Goal: Information Seeking & Learning: Find specific fact

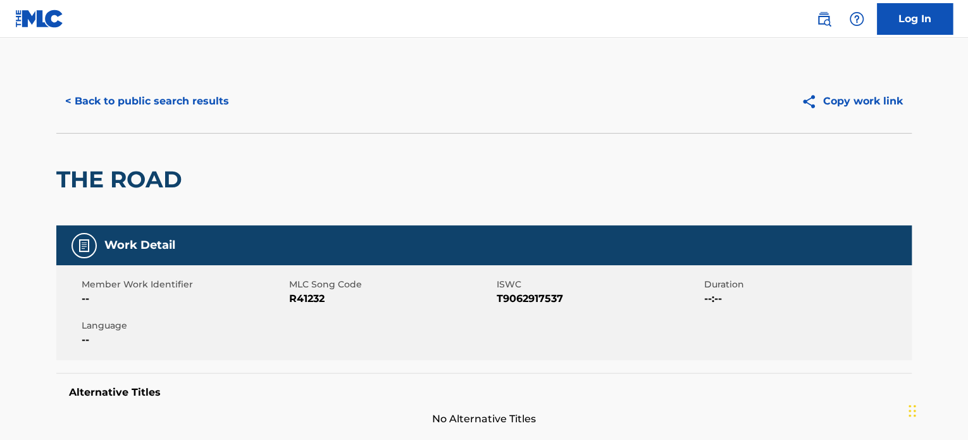
click at [137, 102] on button "< Back to public search results" at bounding box center [147, 101] width 182 height 32
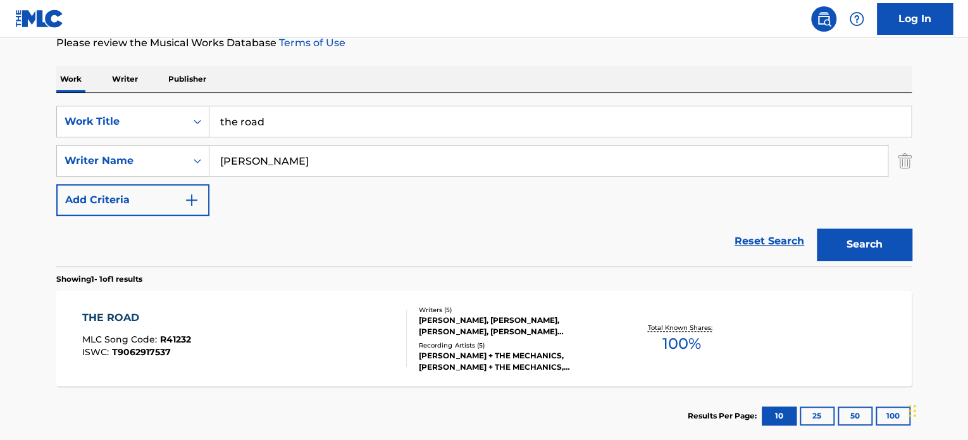
click at [276, 122] on input "the road" at bounding box center [560, 121] width 702 height 30
type input "the"
paste input "Pignagnoli"
type input "Pignagnoli"
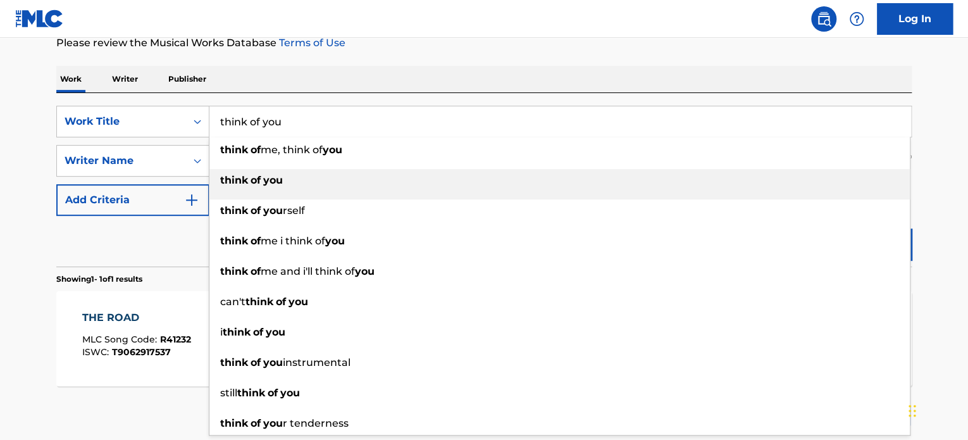
type input "think of you"
click at [264, 190] on div "think of you" at bounding box center [559, 180] width 700 height 23
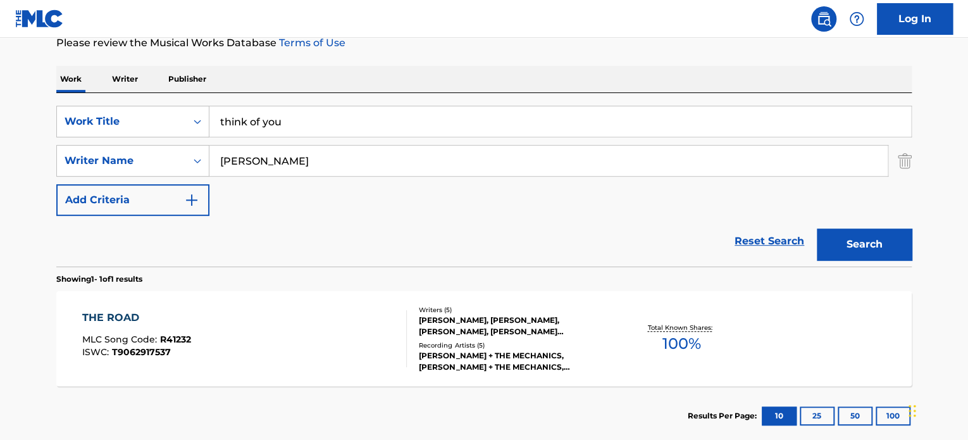
click at [324, 166] on input "[PERSON_NAME]" at bounding box center [548, 161] width 678 height 30
type input "[PERSON_NAME]"
paste input "[PERSON_NAME]"
type input "[PERSON_NAME]"
click at [817, 228] on button "Search" at bounding box center [864, 244] width 95 height 32
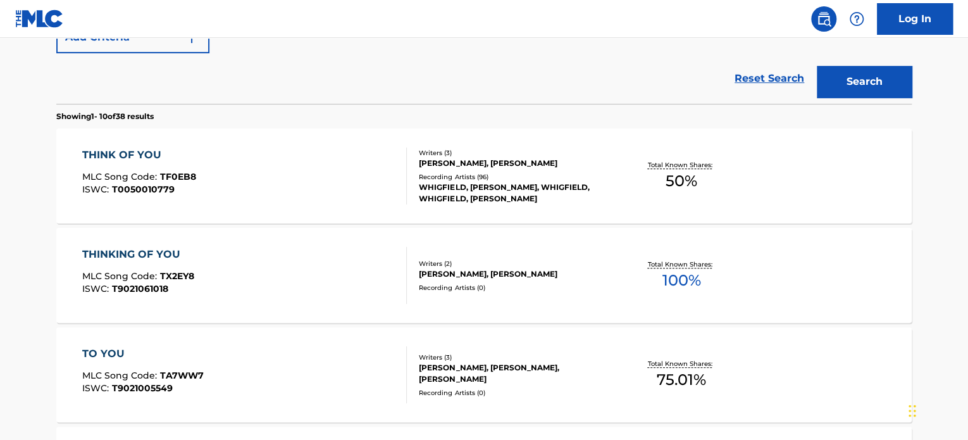
scroll to position [339, 0]
click at [317, 191] on div "THINK OF YOU MLC Song Code : TF0EB8 ISWC : T0050010779" at bounding box center [244, 175] width 325 height 57
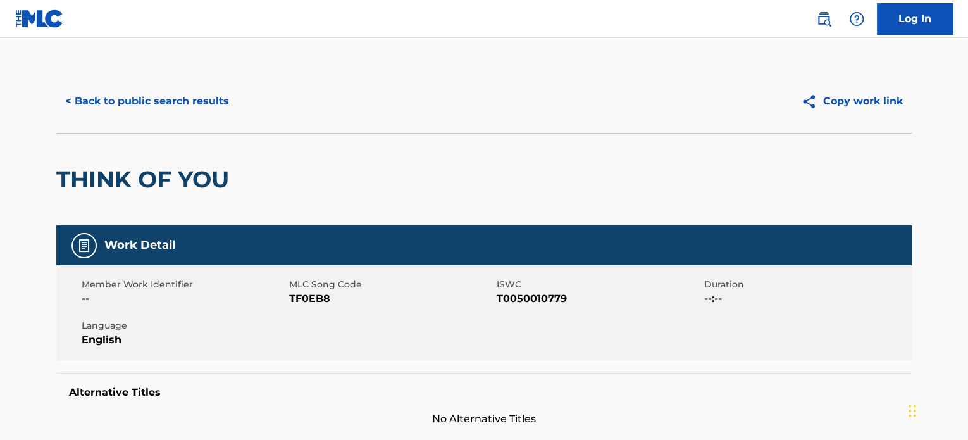
click at [142, 110] on button "< Back to public search results" at bounding box center [147, 101] width 182 height 32
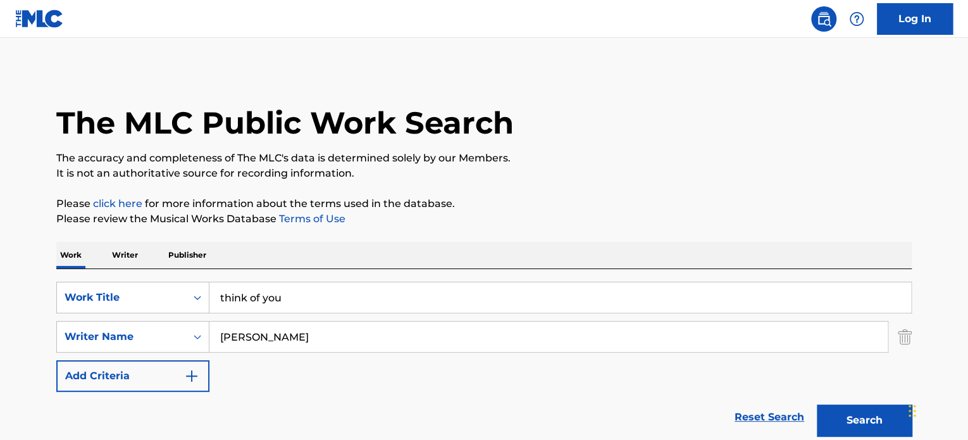
click at [345, 349] on input "[PERSON_NAME]" at bounding box center [548, 336] width 678 height 30
type input "Annerley"
click at [327, 287] on input "think of you" at bounding box center [560, 297] width 702 height 30
type input "think"
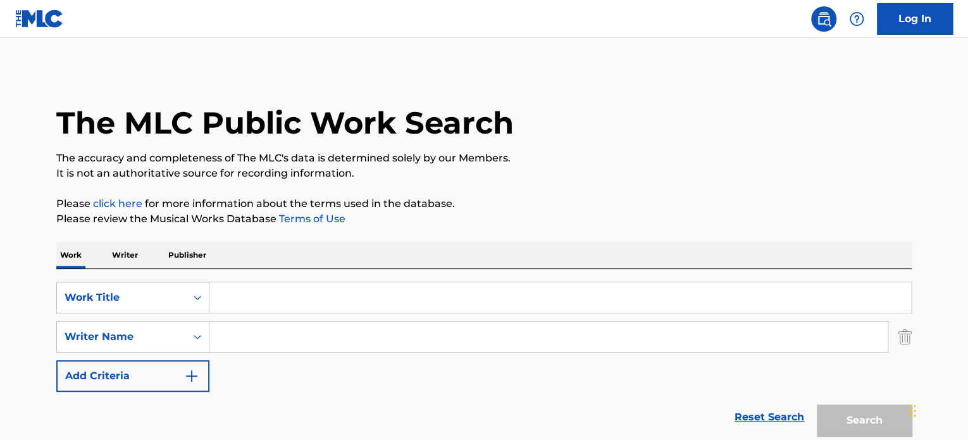
paste input "This Girl (feat. [PERSON_NAME])"
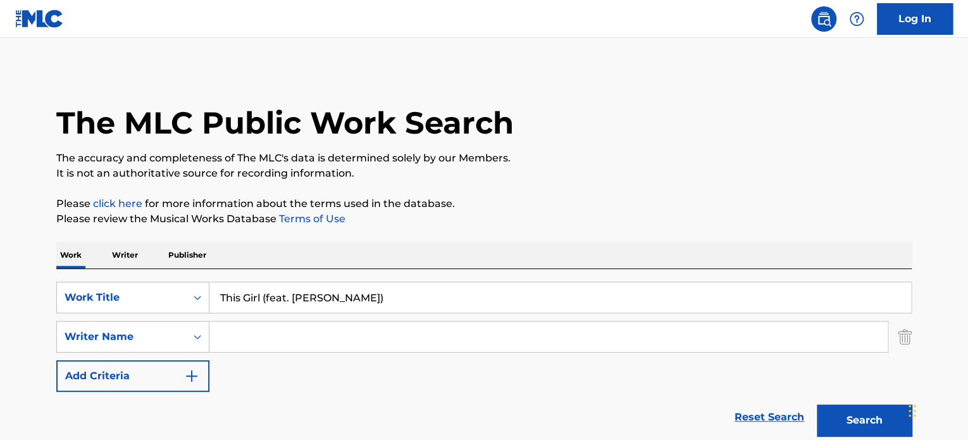
type input "This Girl (feat. [PERSON_NAME])"
click at [817, 404] on button "Search" at bounding box center [864, 420] width 95 height 32
click at [370, 330] on input "Search Form" at bounding box center [548, 336] width 678 height 30
paste input "[PERSON_NAME]"
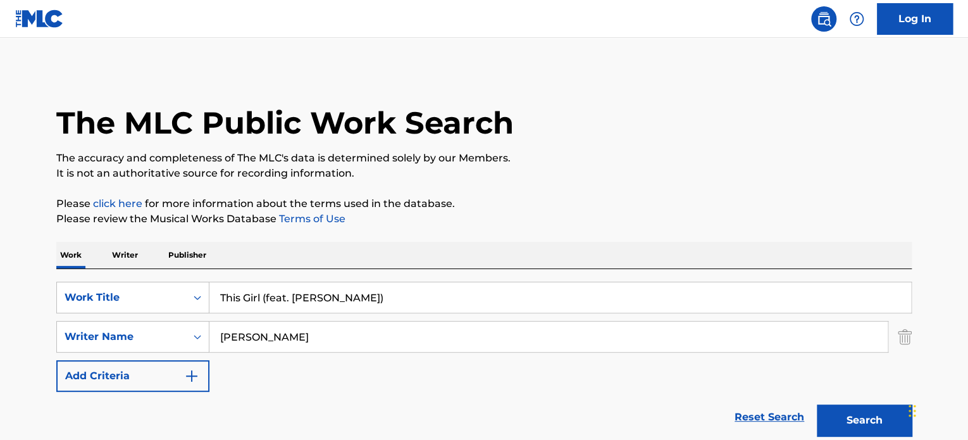
type input "[PERSON_NAME]"
click at [817, 404] on button "Search" at bounding box center [864, 420] width 95 height 32
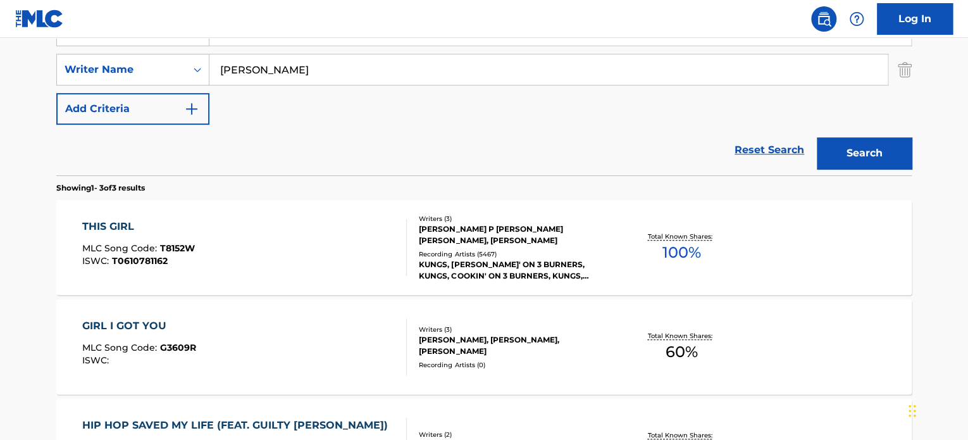
scroll to position [324, 0]
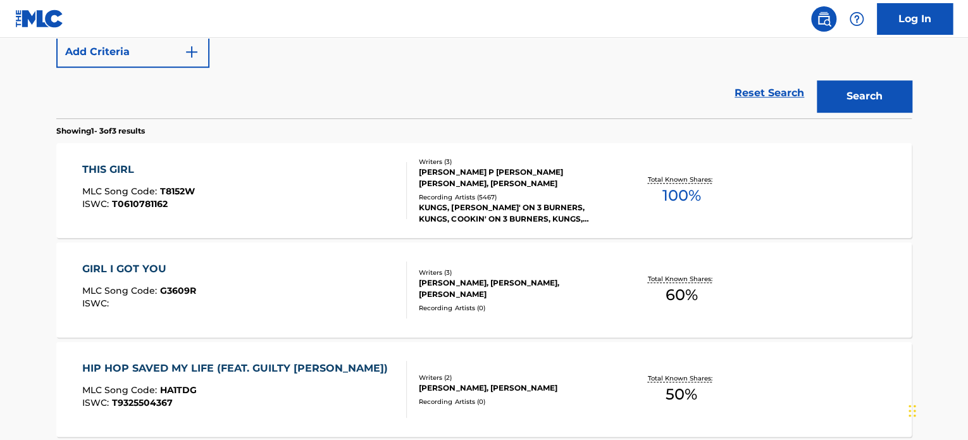
click at [338, 179] on div "THIS GIRL MLC Song Code : T8152W ISWC : T0610781162" at bounding box center [244, 190] width 325 height 57
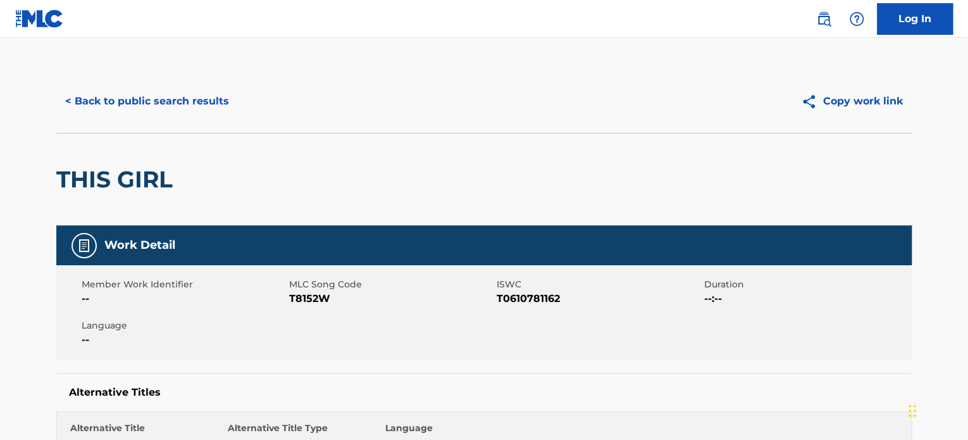
click at [106, 106] on button "< Back to public search results" at bounding box center [147, 101] width 182 height 32
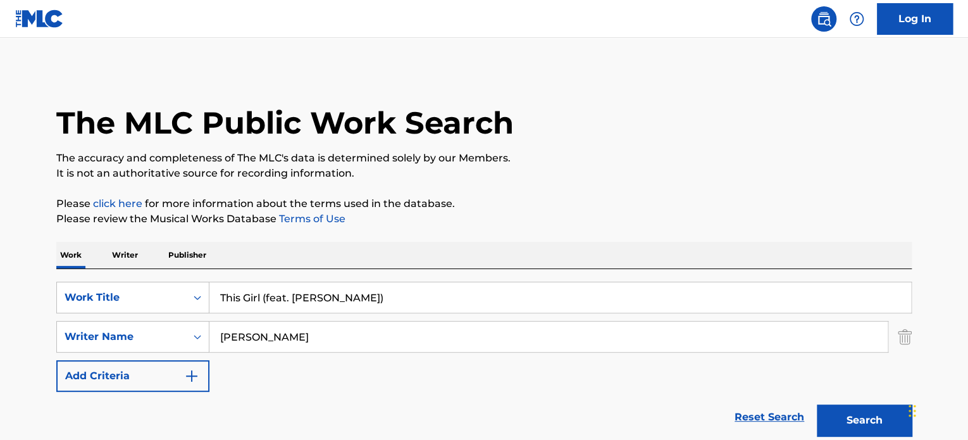
click at [332, 341] on input "[PERSON_NAME]" at bounding box center [548, 336] width 678 height 30
type input "[PERSON_NAME]"
click at [388, 298] on input "This Girl (feat. [PERSON_NAME])" at bounding box center [560, 297] width 702 height 30
type input "This"
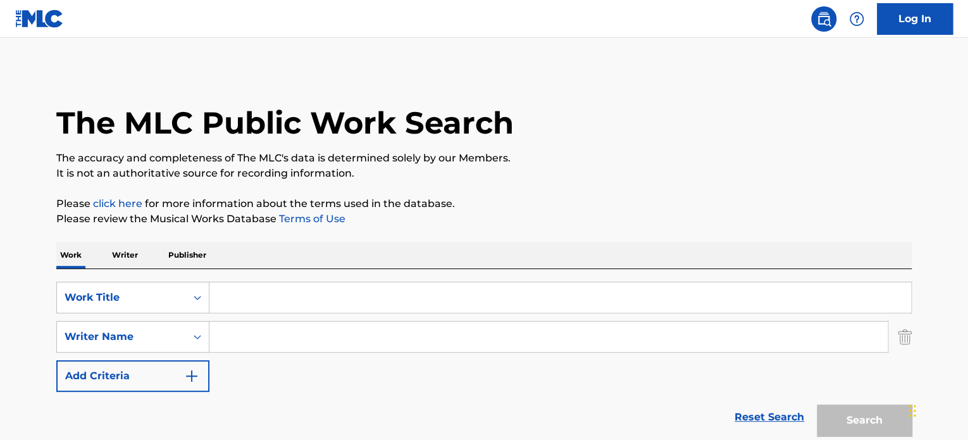
type input "v"
paste input "This Is What It Feels Like (feat. [PERSON_NAME]) [Extended Mix]"
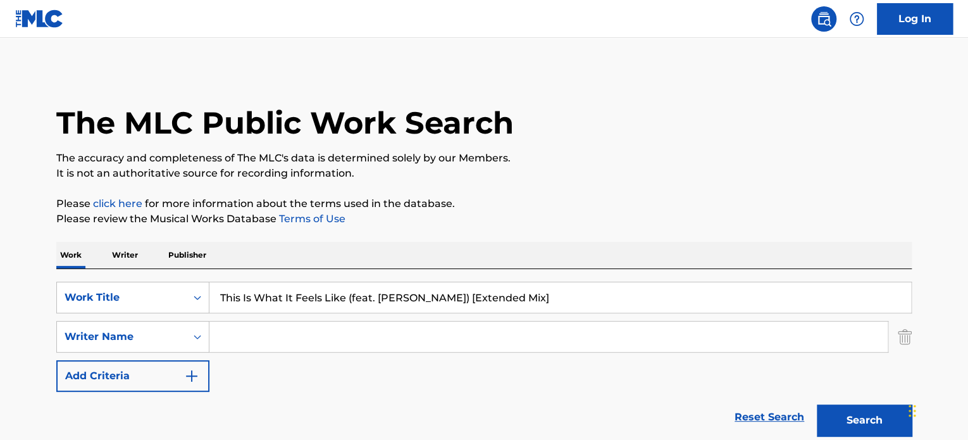
type input "This Is What It Feels Like (feat. [PERSON_NAME]) [Extended Mix]"
click at [817, 404] on button "Search" at bounding box center [864, 420] width 95 height 32
click at [324, 338] on input "Search Form" at bounding box center [548, 336] width 678 height 30
type input "[PERSON_NAME]"
click at [817, 404] on button "Search" at bounding box center [864, 420] width 95 height 32
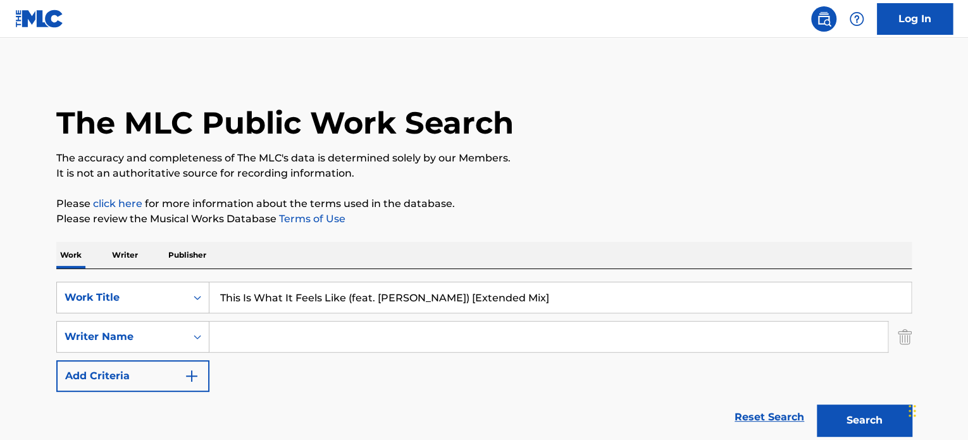
click at [464, 331] on input "Search Form" at bounding box center [548, 336] width 678 height 30
paste input "[PERSON_NAME]"
type input "[PERSON_NAME]"
click at [817, 404] on button "Search" at bounding box center [864, 420] width 95 height 32
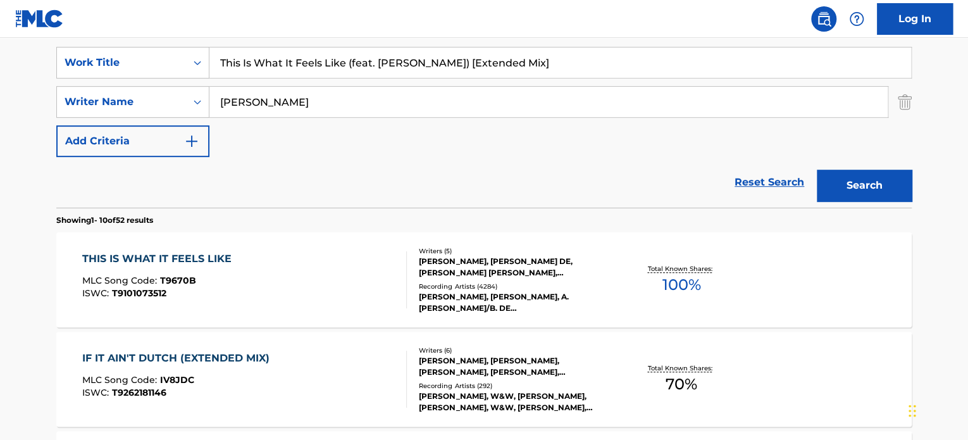
scroll to position [235, 0]
click at [332, 271] on div "THIS IS WHAT IT FEELS LIKE MLC Song Code : T9670B ISWC : T9101073512" at bounding box center [244, 279] width 325 height 57
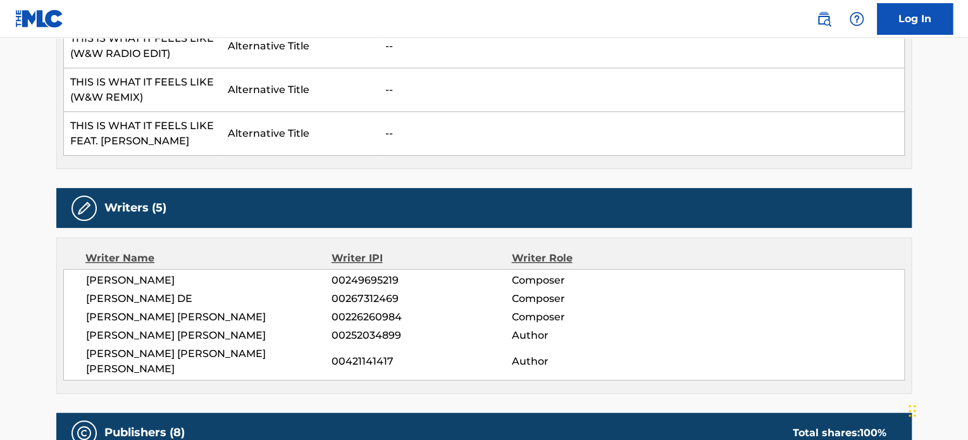
scroll to position [478, 0]
